Goal: Navigation & Orientation: Find specific page/section

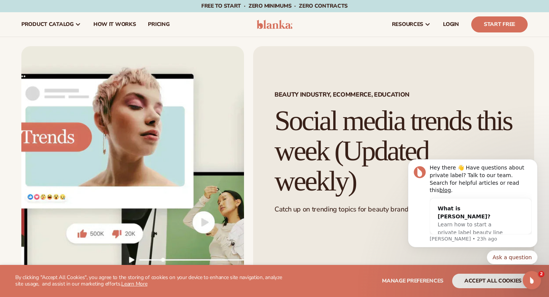
scroll to position [6, 0]
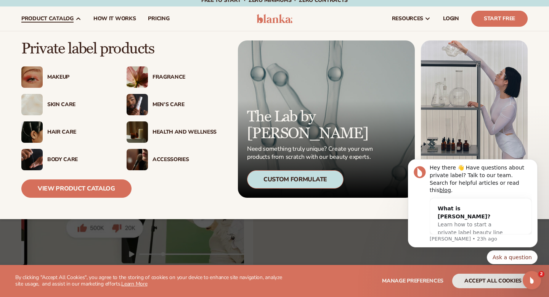
click at [66, 106] on div "Skin Care" at bounding box center [79, 104] width 64 height 6
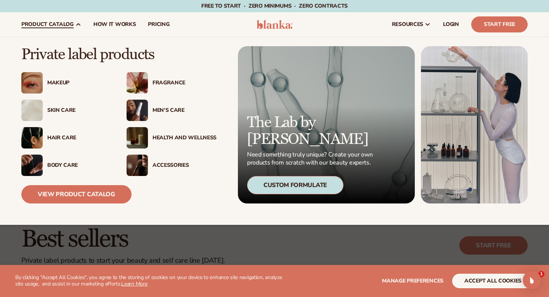
click at [51, 82] on div "Makeup" at bounding box center [79, 83] width 64 height 6
